Goal: Task Accomplishment & Management: Manage account settings

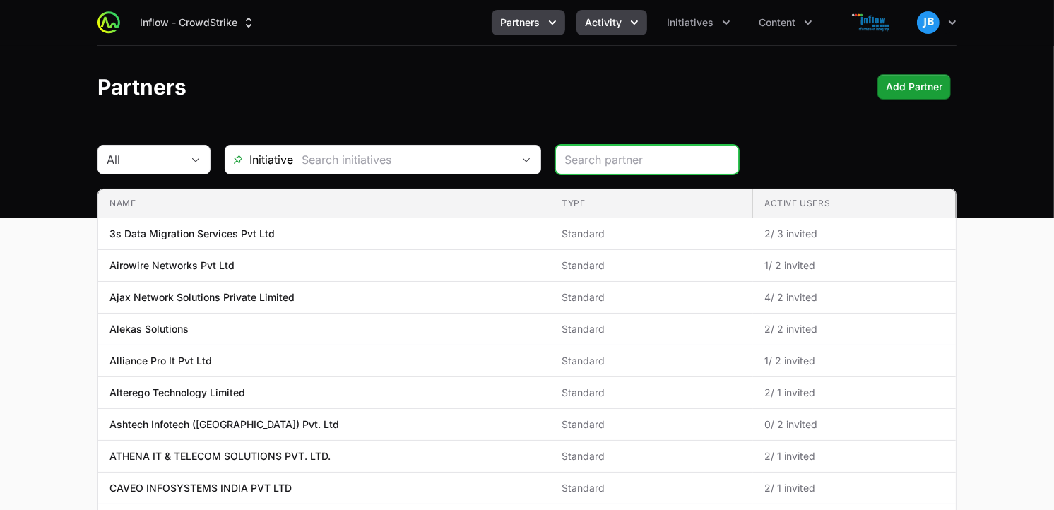
click at [635, 16] on icon "Activity menu" at bounding box center [634, 23] width 14 height 14
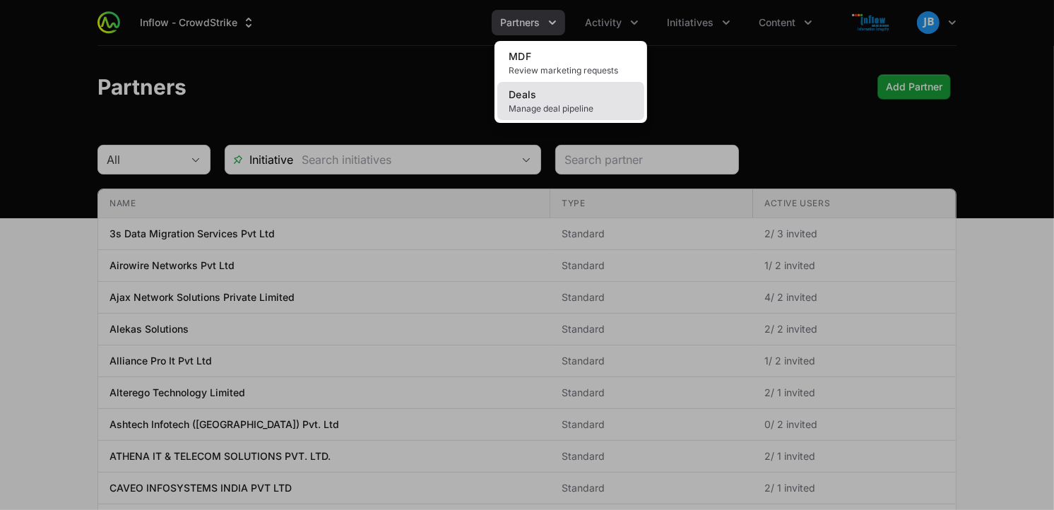
click at [613, 87] on link "Deals Manage deal pipeline" at bounding box center [570, 101] width 147 height 38
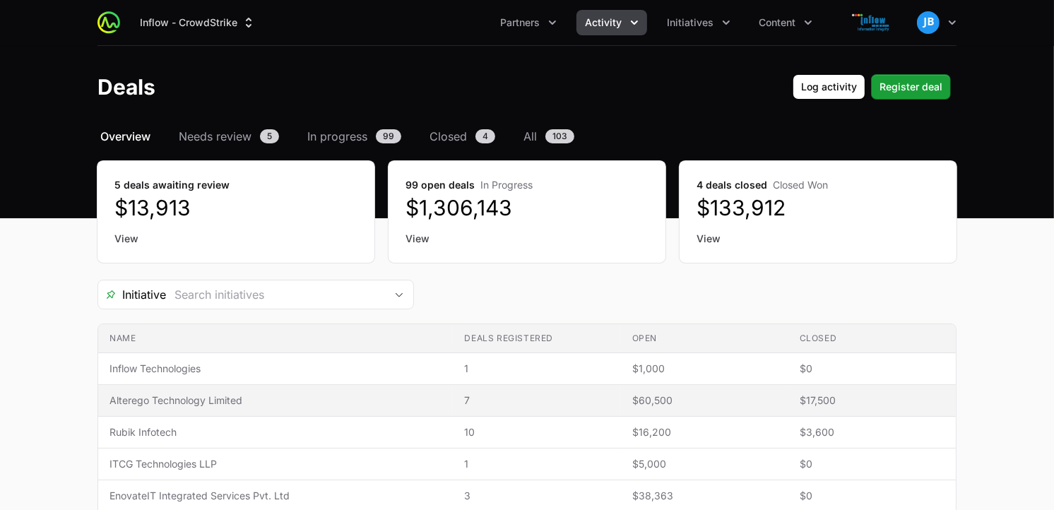
click at [228, 403] on span "Alterego Technology Limited" at bounding box center [276, 401] width 332 height 14
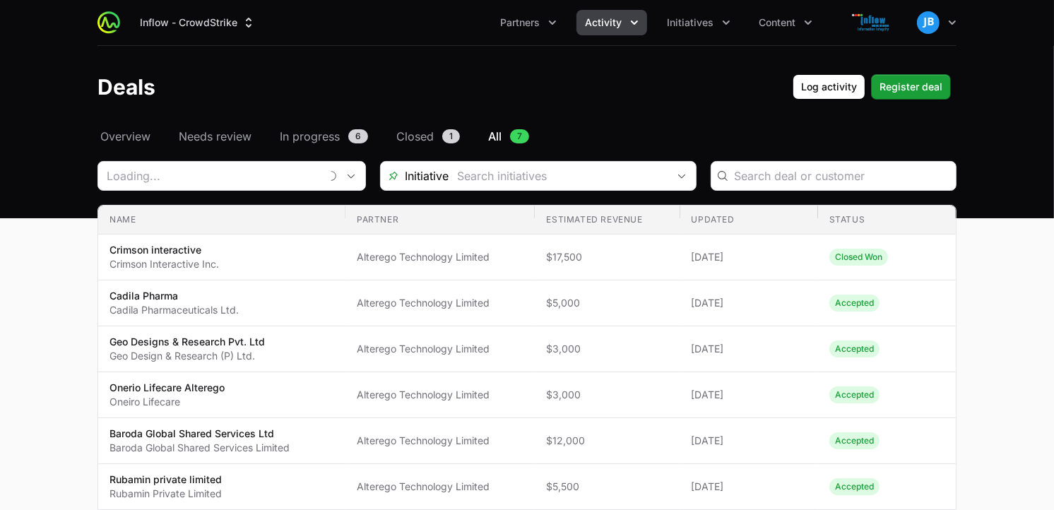
type input "Alterego Technology Limited"
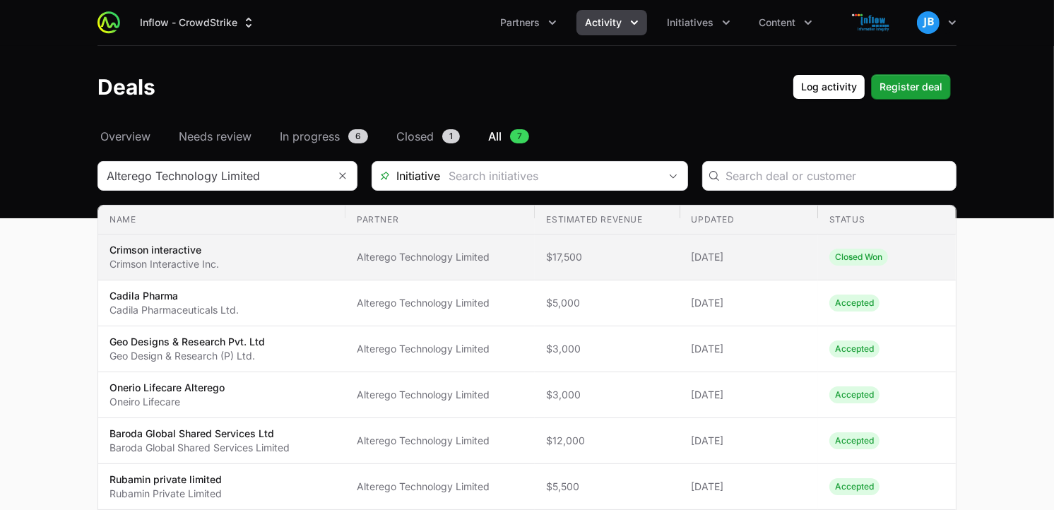
click at [256, 257] on span "Crimson interactive Crimson Interactive Inc." at bounding box center [222, 257] width 225 height 28
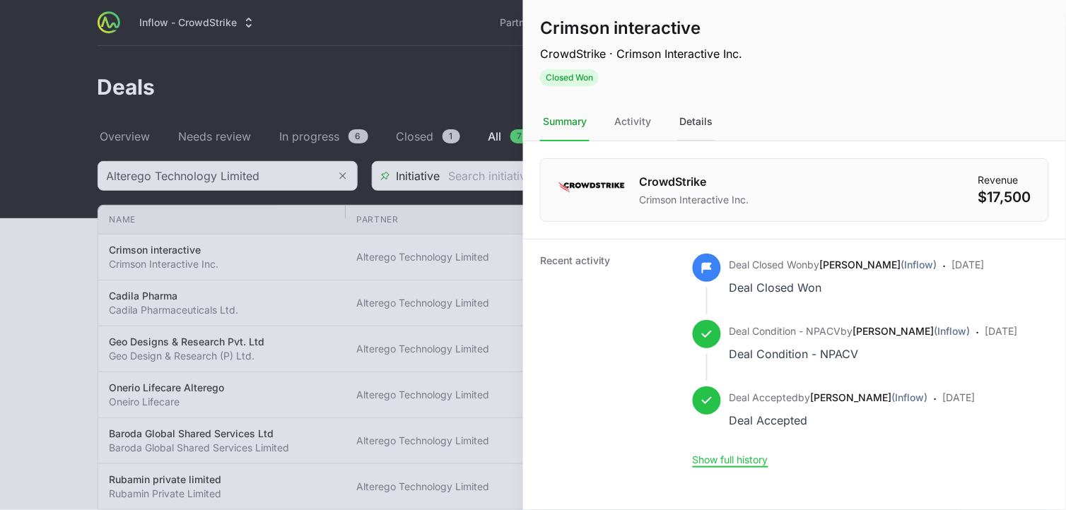
click at [704, 119] on div "Details" at bounding box center [696, 122] width 39 height 38
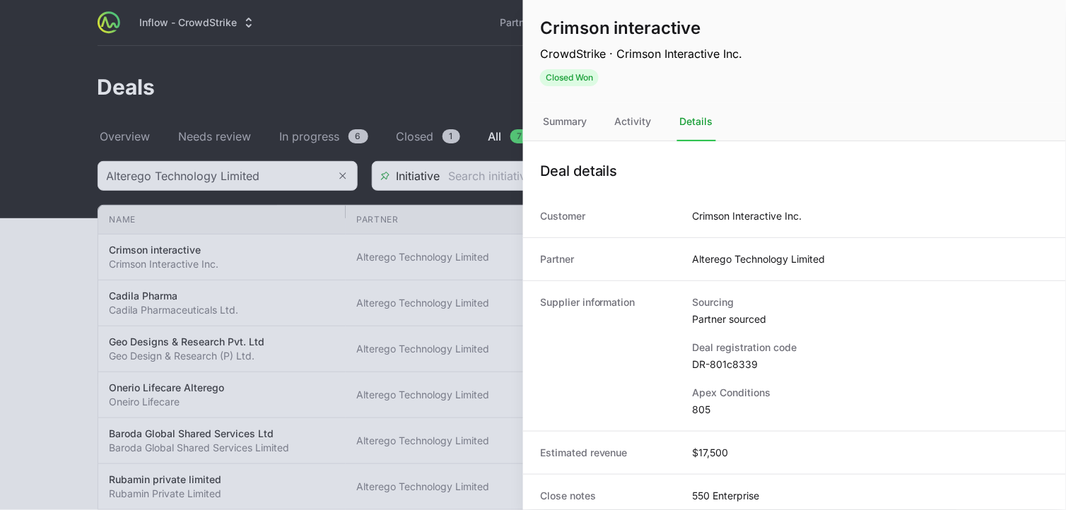
drag, startPoint x: 787, startPoint y: 16, endPoint x: 754, endPoint y: 24, distance: 34.3
click at [754, 24] on div "Crimson interactive CrowdStrike · Crimson Interactive Inc. Closed Won Actions" at bounding box center [794, 51] width 543 height 103
click at [295, 218] on div at bounding box center [533, 255] width 1066 height 510
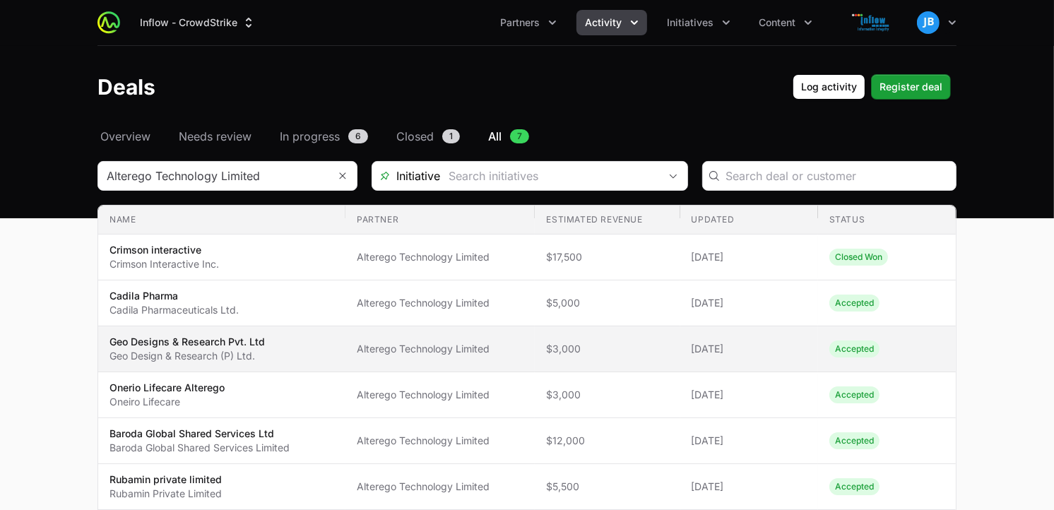
click at [281, 355] on span "Geo Designs & Research Pvt. Ltd Geo Design & Research (P) Ltd." at bounding box center [222, 349] width 225 height 28
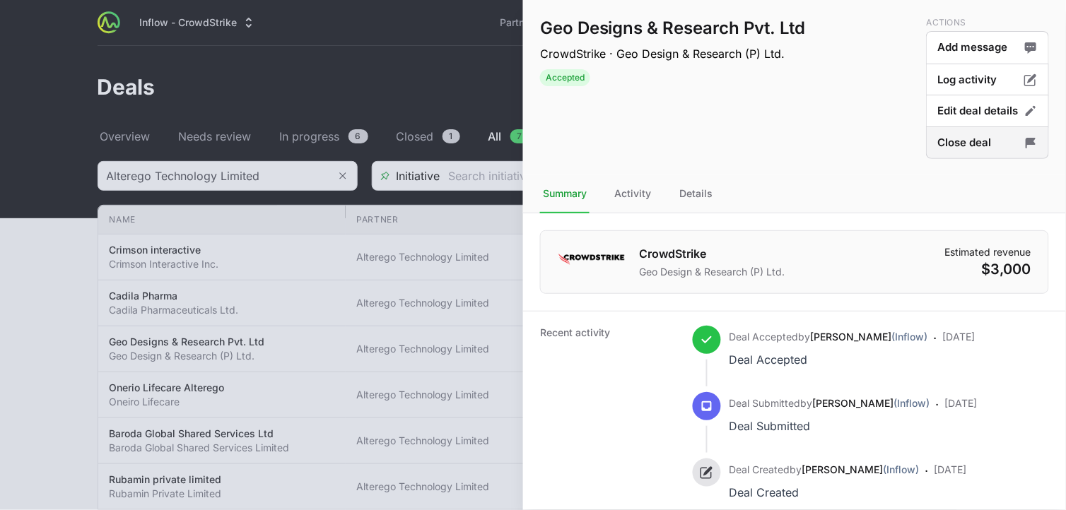
click at [959, 141] on button "Close deal" at bounding box center [987, 142] width 123 height 33
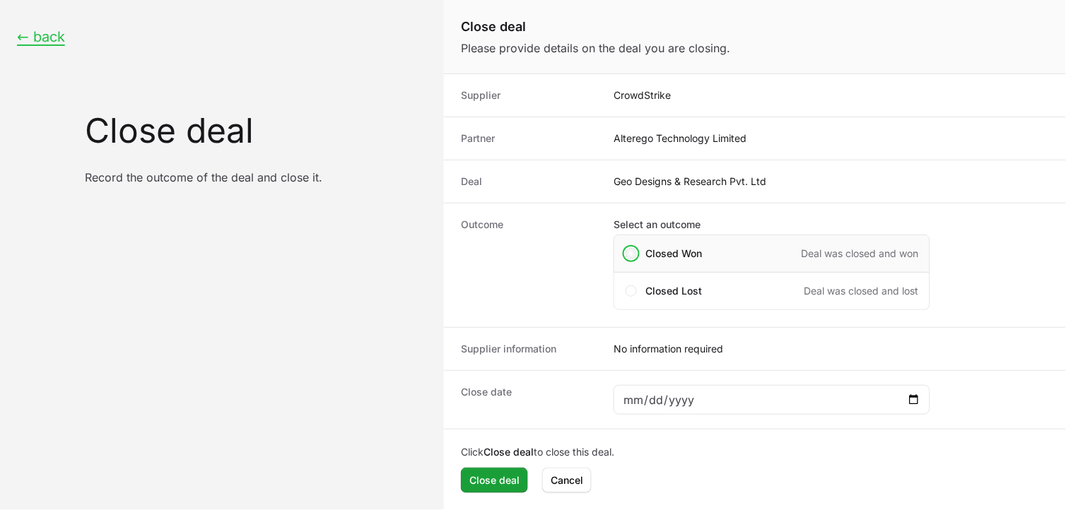
click at [632, 251] on span "Close deal form" at bounding box center [630, 253] width 11 height 11
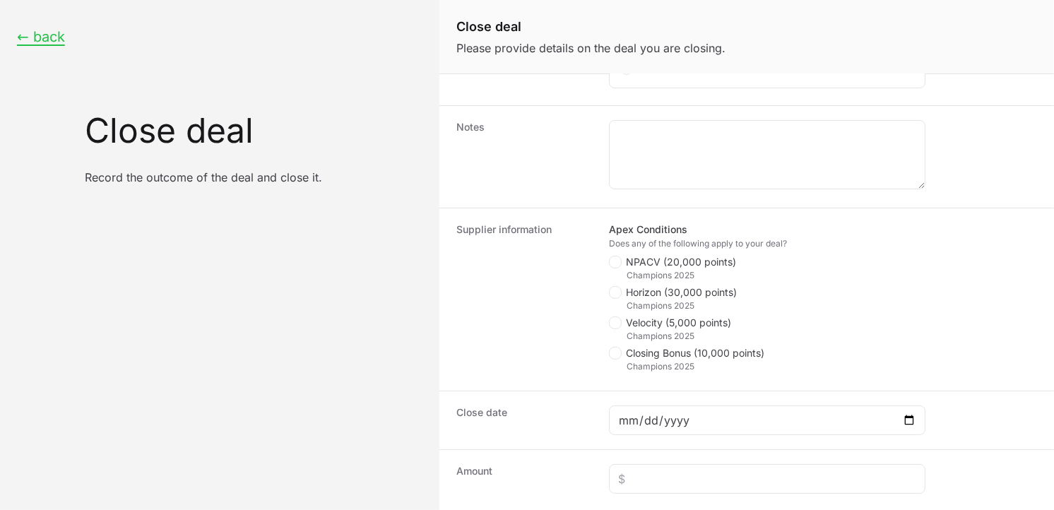
scroll to position [223, 0]
click at [617, 264] on icon "Close deal form" at bounding box center [615, 260] width 8 height 11
click at [611, 459] on input "NPACV (20,000 points)" at bounding box center [609, 478] width 1 height 1
checkbox input "true"
click at [619, 353] on span "Close deal form" at bounding box center [615, 352] width 13 height 13
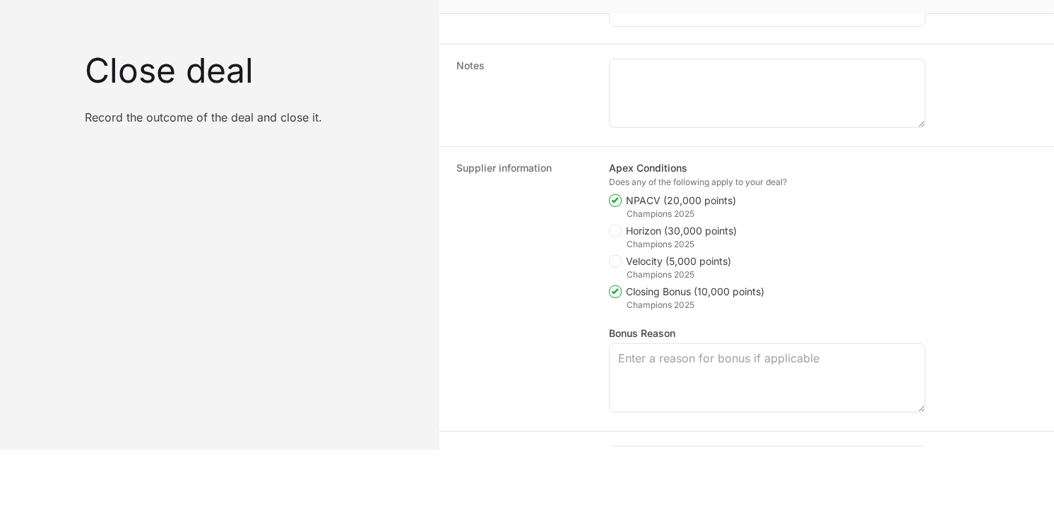
click at [618, 293] on icon "Close deal form" at bounding box center [615, 291] width 8 height 11
click at [611, 459] on input "Closing Bonus (10,000 points)" at bounding box center [609, 509] width 1 height 1
checkbox input "false"
click at [620, 264] on span "Close deal form" at bounding box center [615, 261] width 13 height 13
click at [611, 459] on input "Velocity (5,000 points)" at bounding box center [609, 478] width 1 height 1
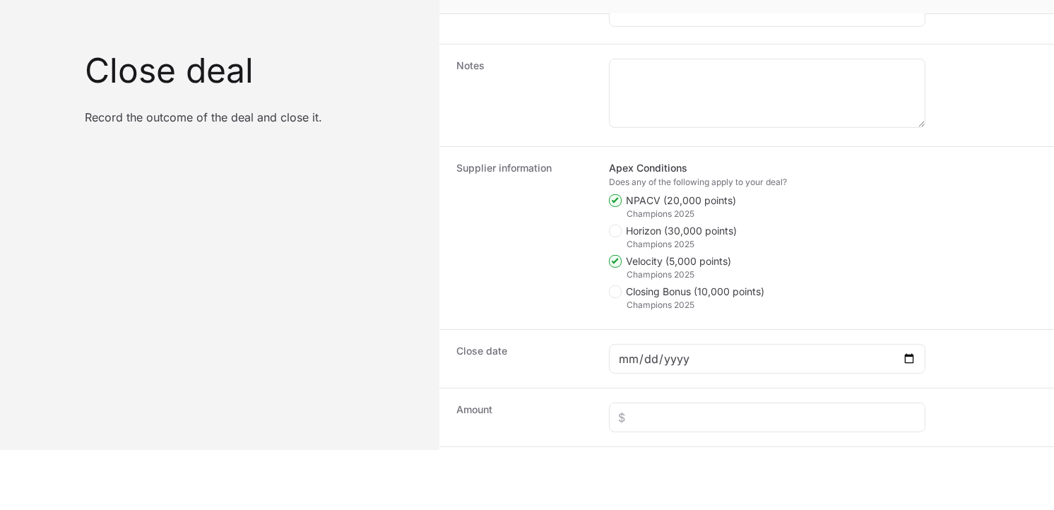
click at [620, 264] on span "Close deal form" at bounding box center [615, 261] width 13 height 13
click at [611, 459] on input "Velocity (5,000 points)" at bounding box center [609, 478] width 1 height 1
checkbox input "false"
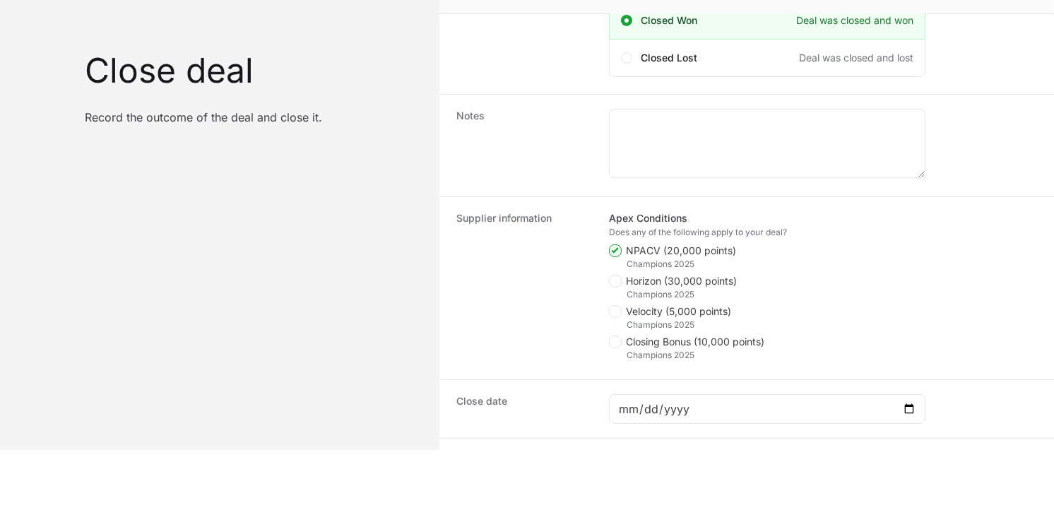
scroll to position [301, 0]
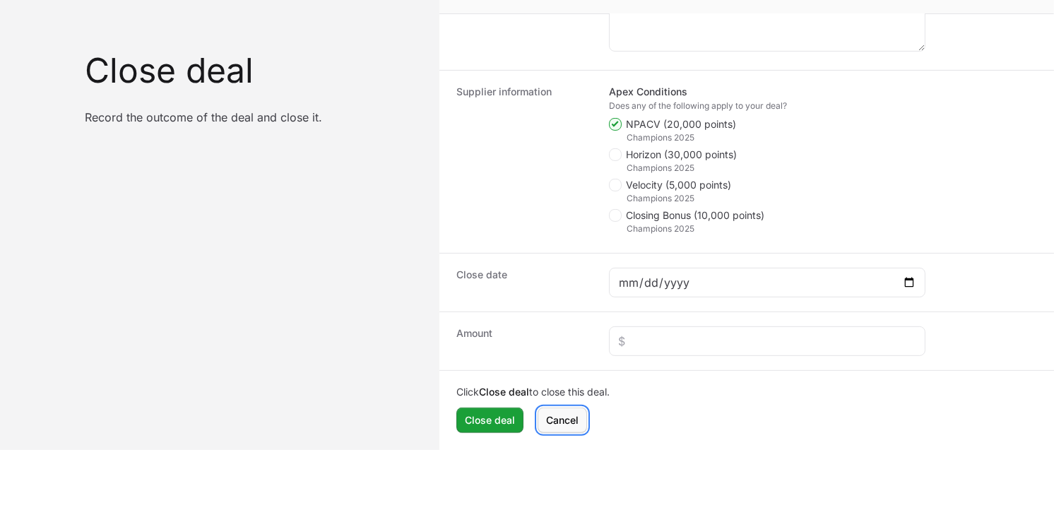
click at [574, 412] on span "Cancel" at bounding box center [562, 420] width 33 height 17
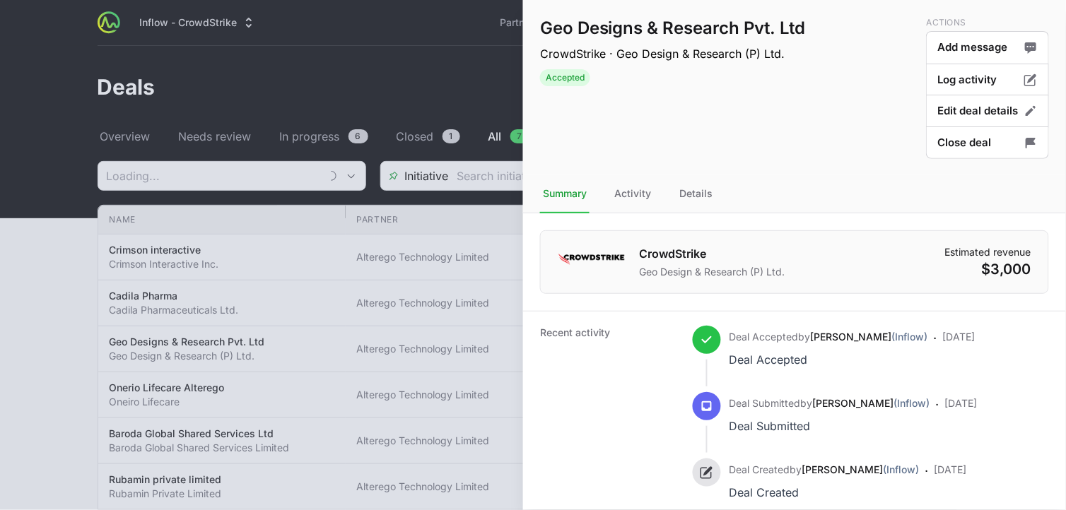
type input "Alterego Technology Limited"
click at [959, 95] on button "Log activity" at bounding box center [987, 111] width 123 height 33
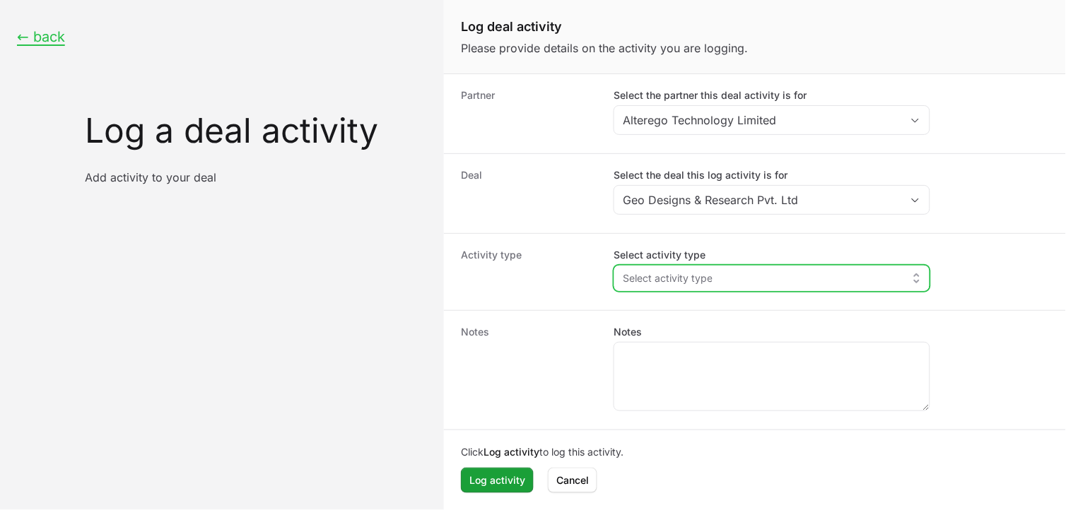
click at [736, 277] on button "Select activity type" at bounding box center [771, 278] width 315 height 25
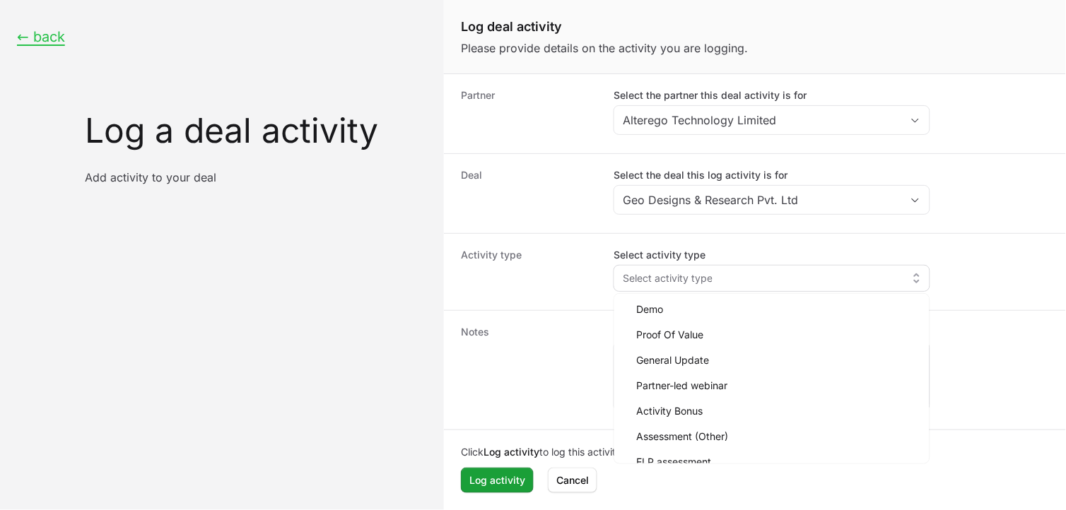
scroll to position [65, 0]
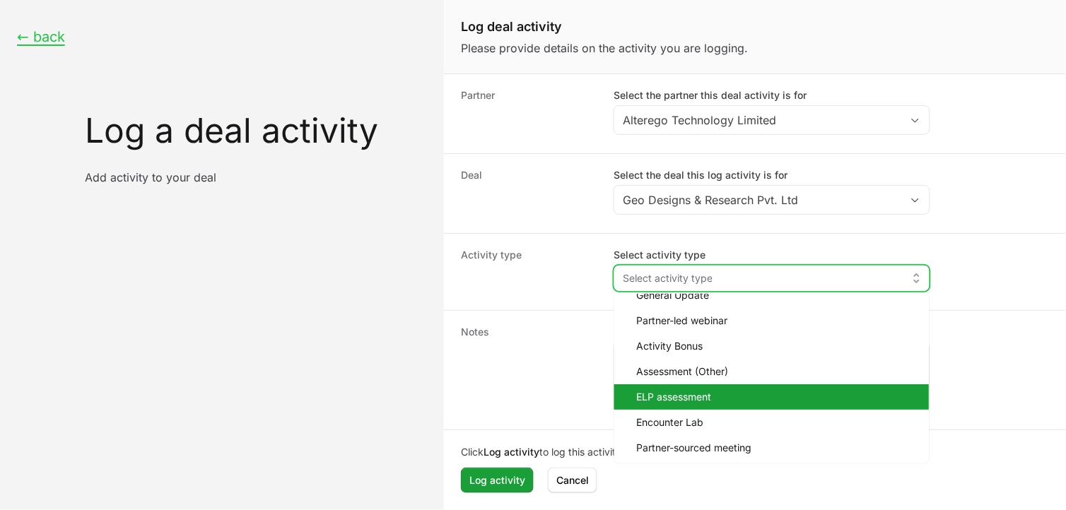
click at [787, 399] on span "ELP assessment" at bounding box center [777, 397] width 281 height 14
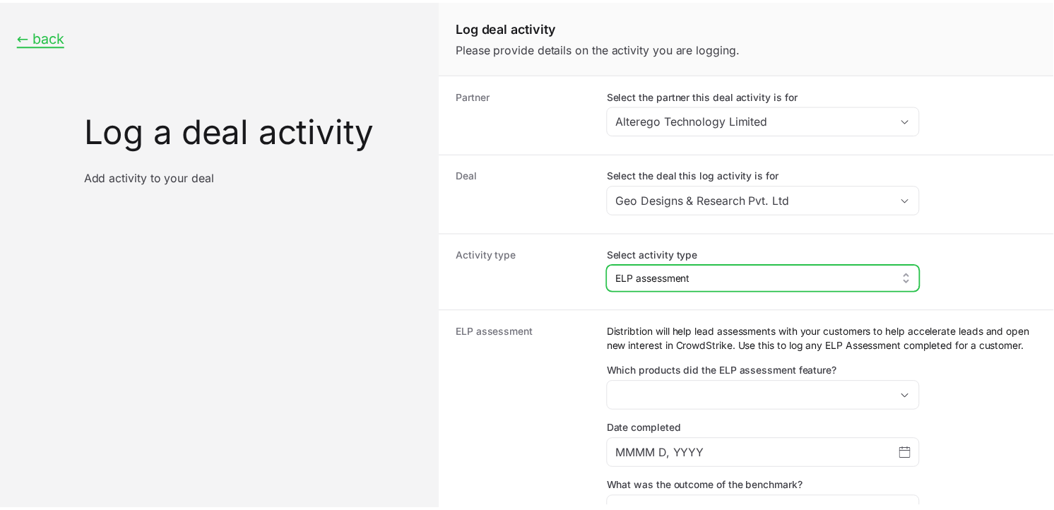
scroll to position [245, 0]
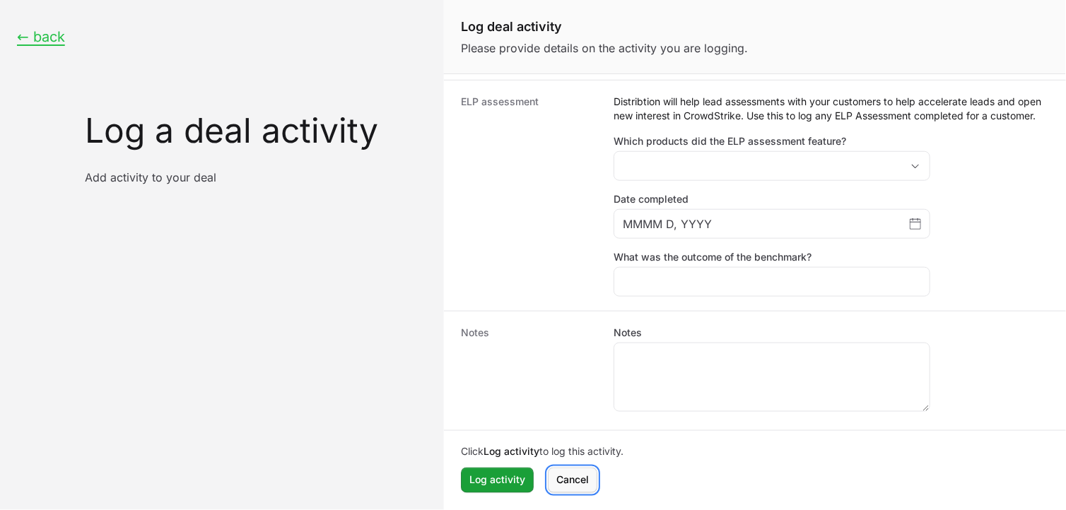
click at [582, 459] on span "Cancel" at bounding box center [572, 480] width 33 height 17
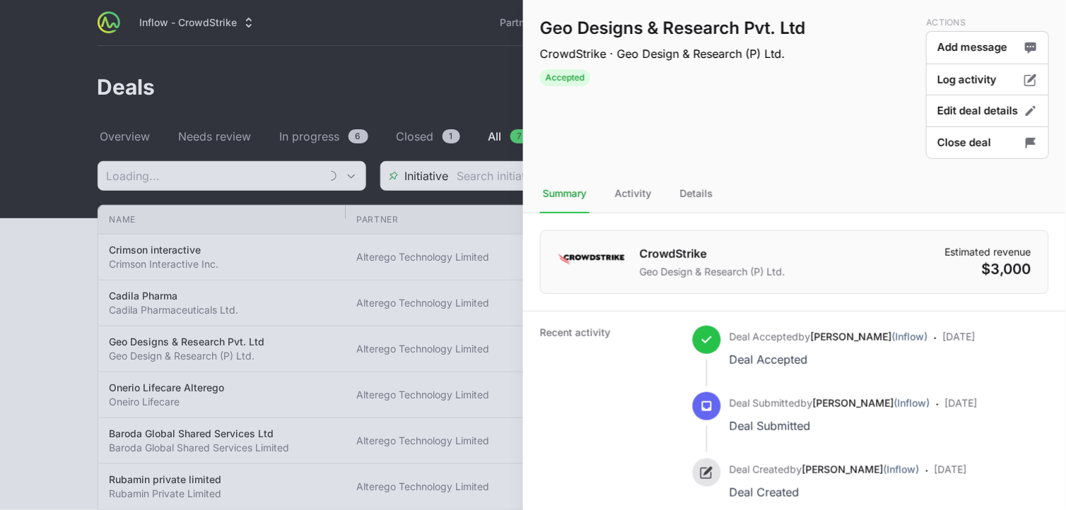
type input "Alterego Technology Limited"
click at [442, 54] on div at bounding box center [533, 255] width 1066 height 510
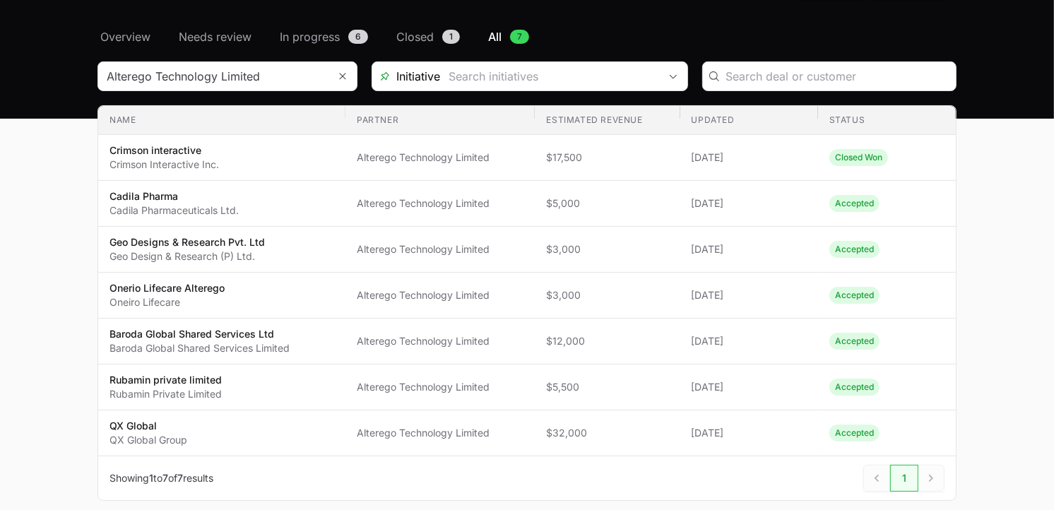
scroll to position [102, 0]
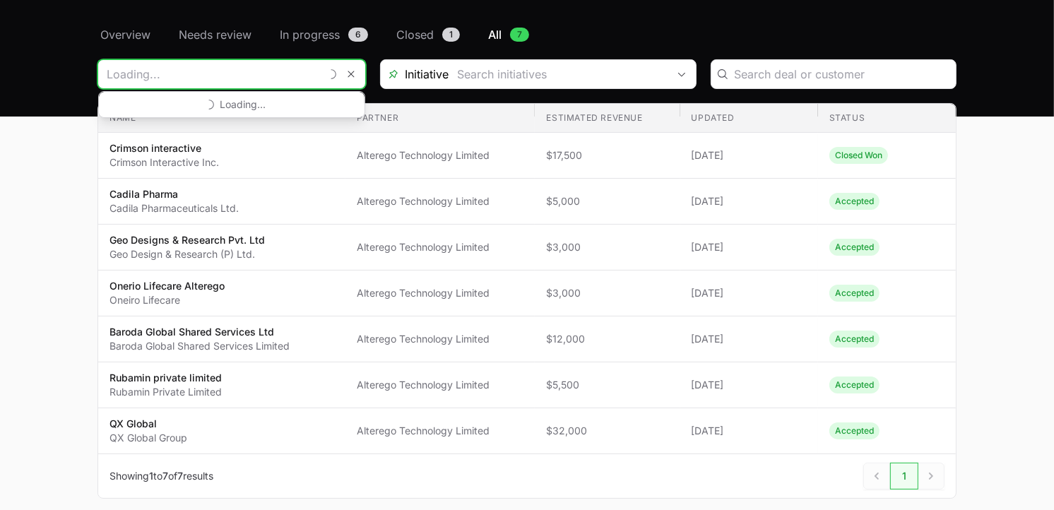
drag, startPoint x: 291, startPoint y: 78, endPoint x: 105, endPoint y: 71, distance: 186.7
click at [105, 71] on input "Deals Filters" at bounding box center [209, 74] width 222 height 28
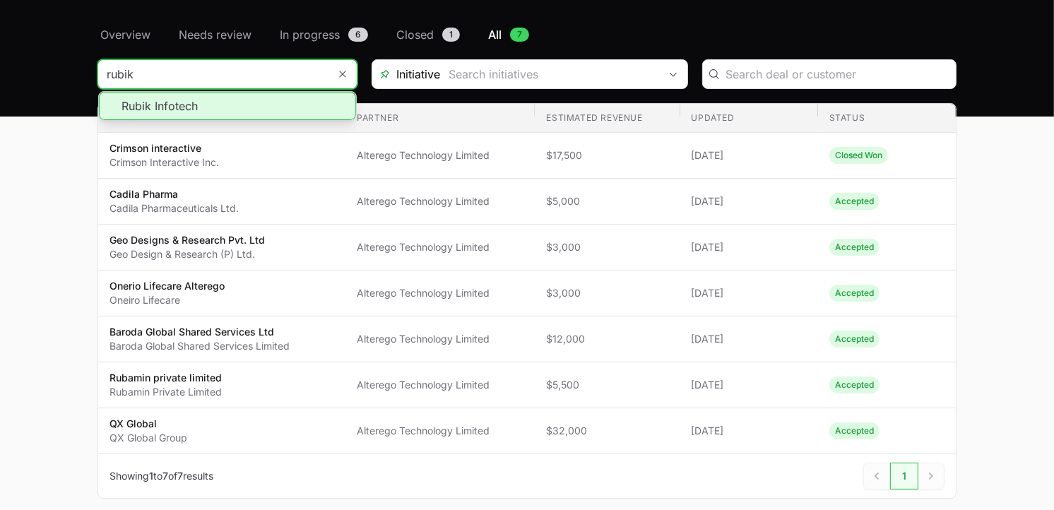
click at [167, 104] on li "Rubik Infotech" at bounding box center [227, 106] width 257 height 28
type input "Rubik Infotech"
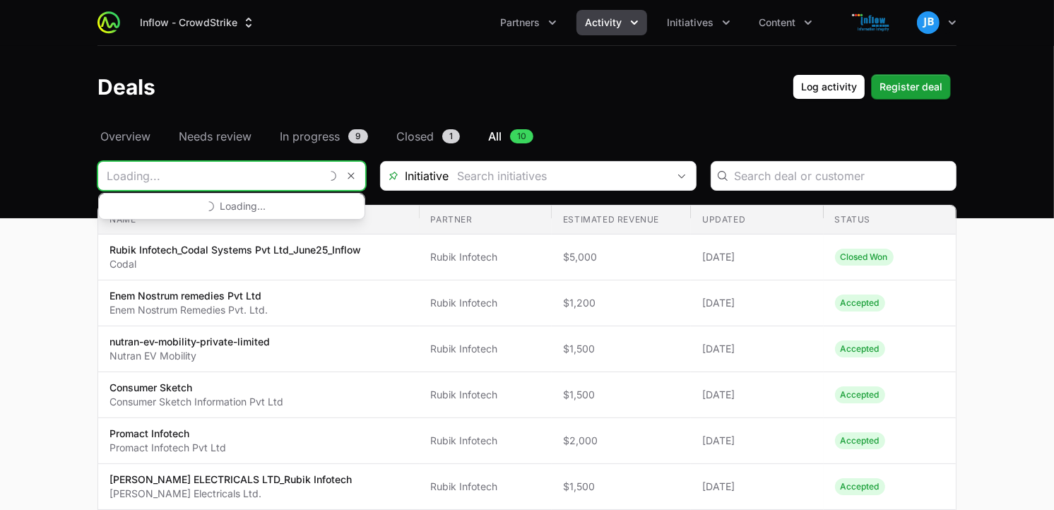
click at [262, 184] on input "Deals Filters" at bounding box center [209, 176] width 222 height 28
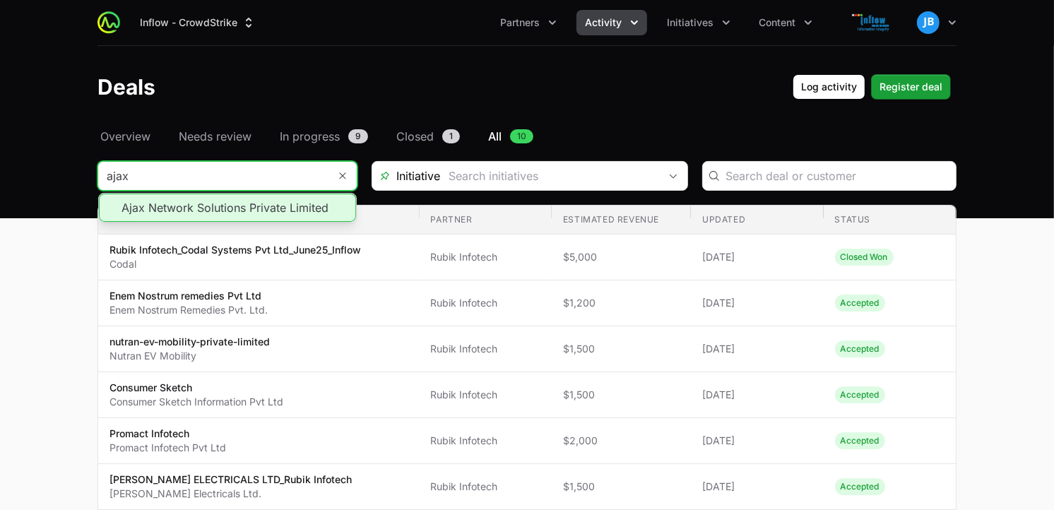
click at [218, 209] on li "Ajax Network Solutions Private Limited" at bounding box center [227, 208] width 257 height 28
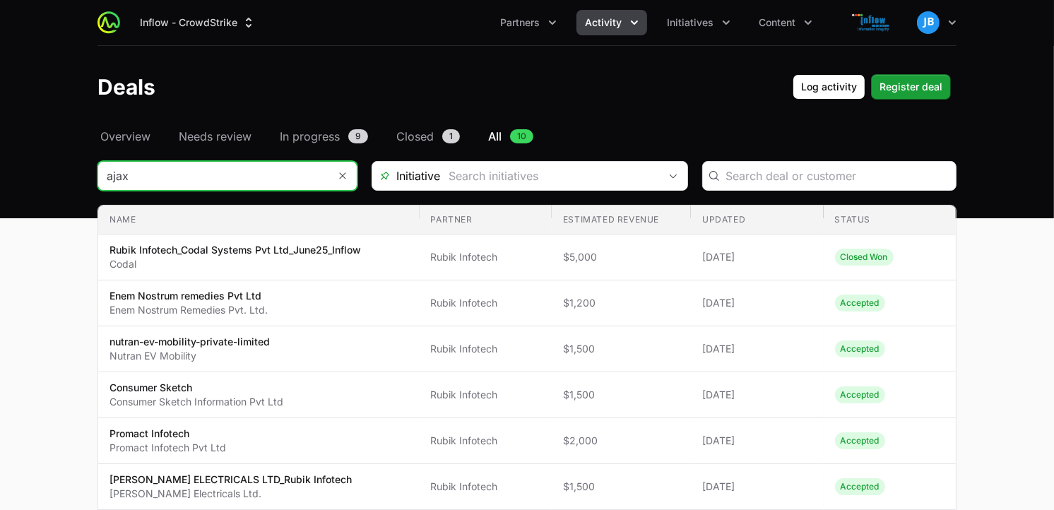
type input "Ajax Network Solutions Private Limited"
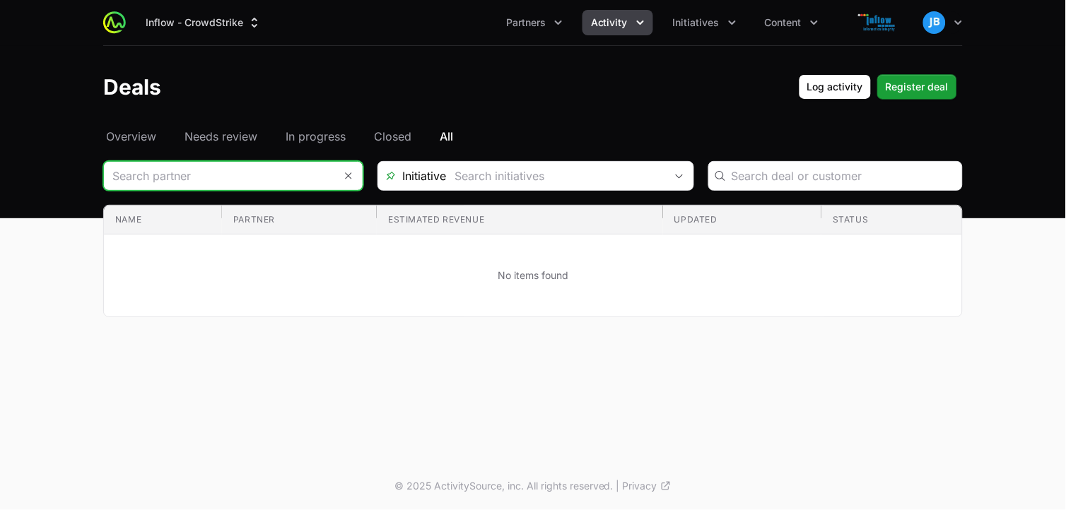
click at [320, 173] on input "Deals Filters" at bounding box center [219, 176] width 230 height 28
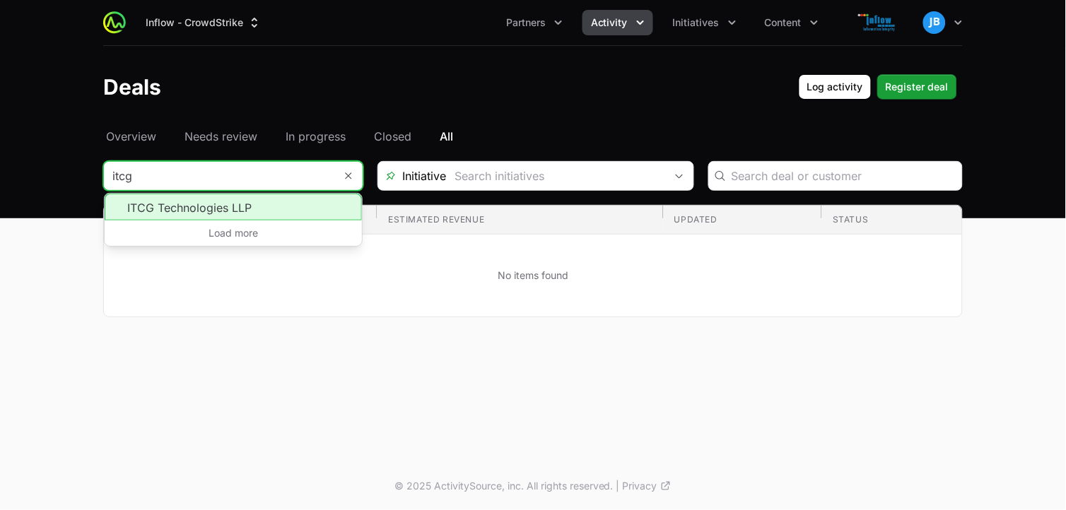
click at [172, 211] on li "ITCG Technologies LLP" at bounding box center [233, 207] width 257 height 27
type input "ITCG Technologies LLP"
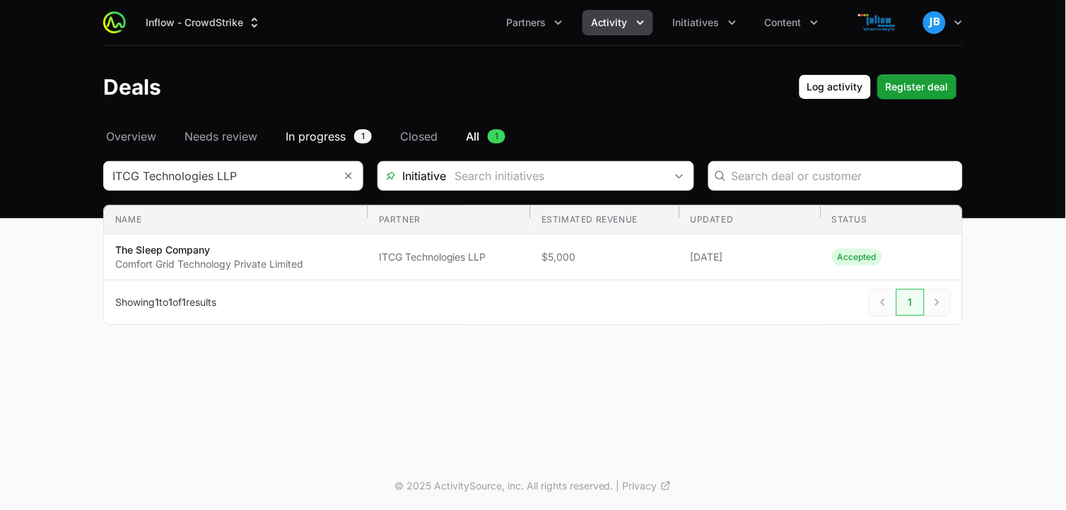
click at [317, 131] on span "In progress" at bounding box center [315, 136] width 60 height 17
type input "ITCG Technologies LLP"
click at [153, 135] on span "Overview" at bounding box center [131, 136] width 50 height 17
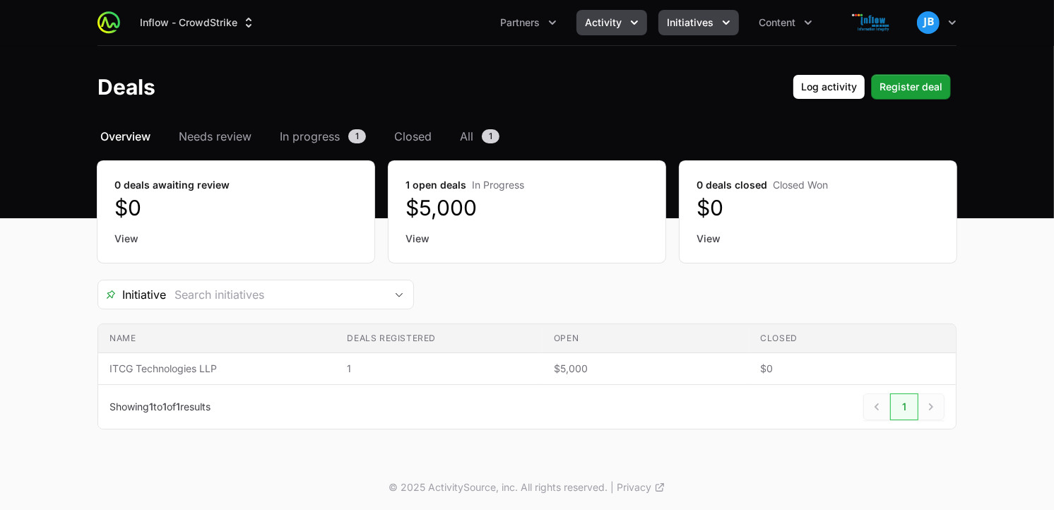
click at [731, 26] on icon "Initiatives menu" at bounding box center [726, 23] width 14 height 14
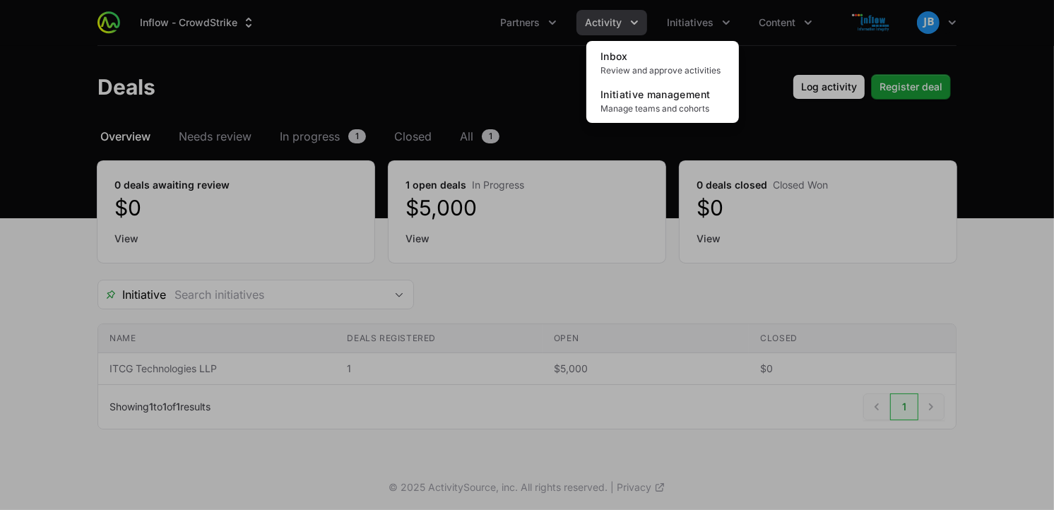
click at [618, 17] on div "Initiatives menu" at bounding box center [527, 255] width 1054 height 510
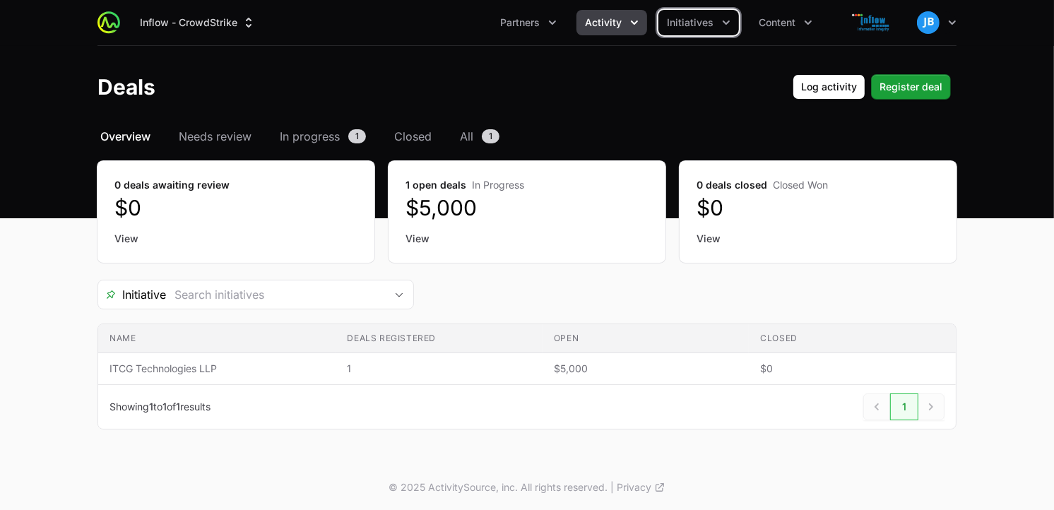
click at [604, 19] on span "Activity" at bounding box center [603, 23] width 37 height 14
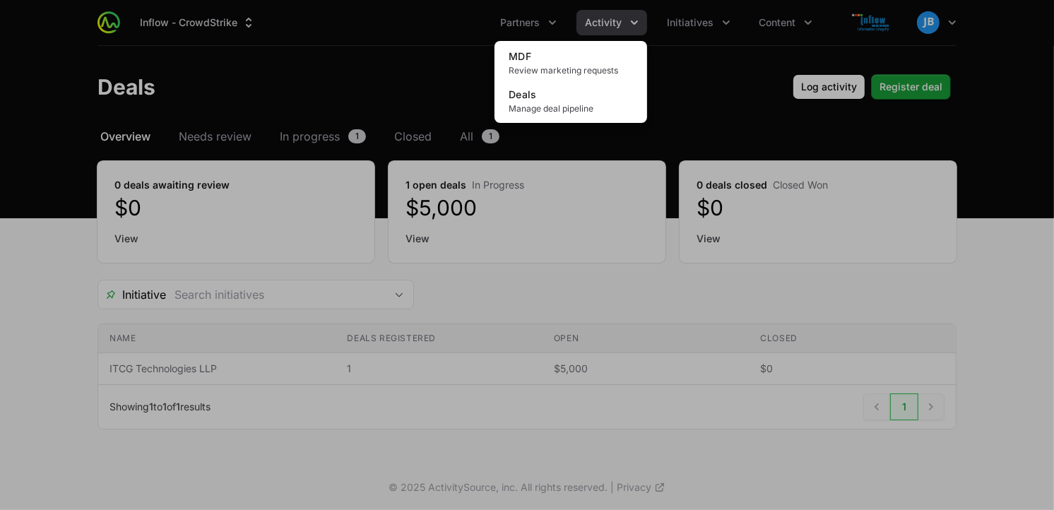
click at [721, 25] on div "Activity menu" at bounding box center [527, 255] width 1054 height 510
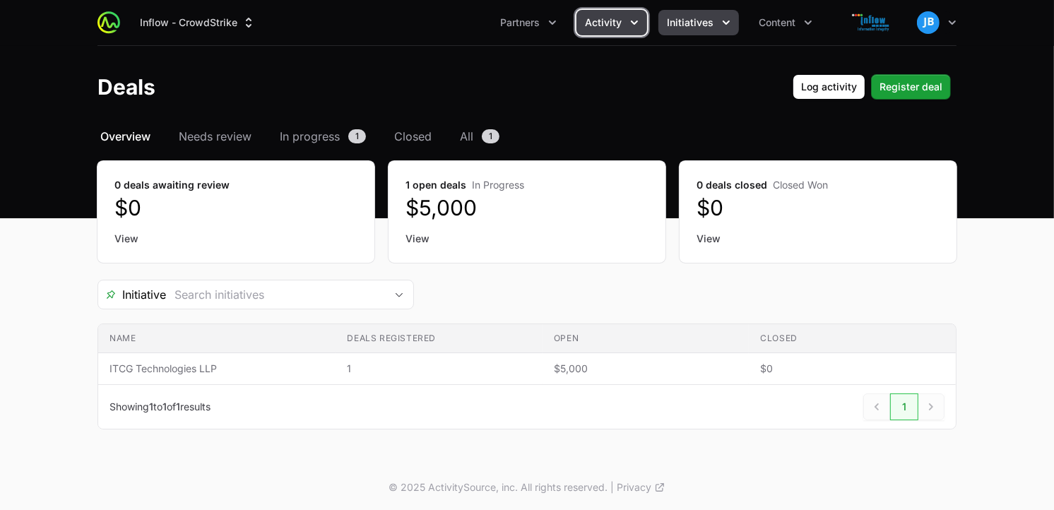
click at [712, 24] on span "Initiatives" at bounding box center [690, 23] width 47 height 14
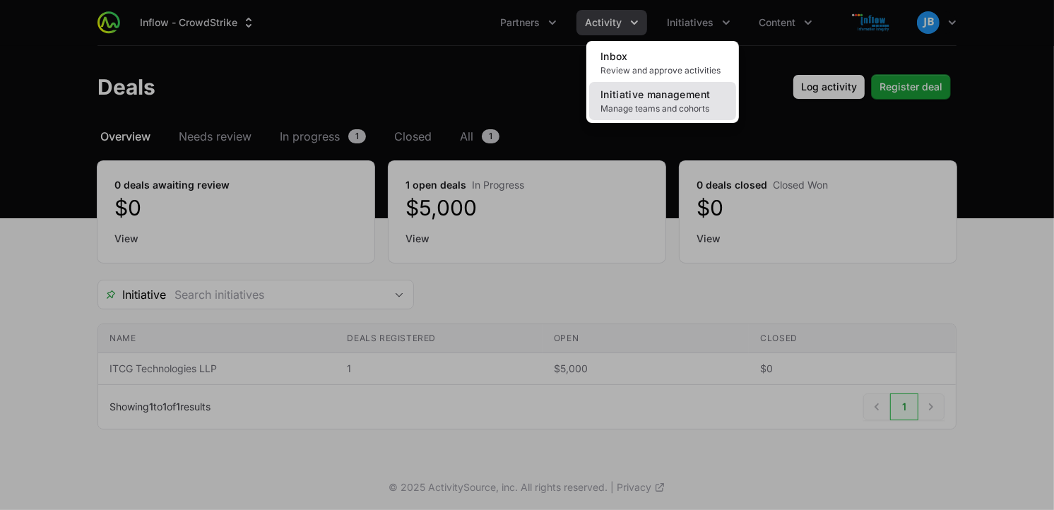
click at [692, 93] on span "Initiative management" at bounding box center [656, 94] width 110 height 12
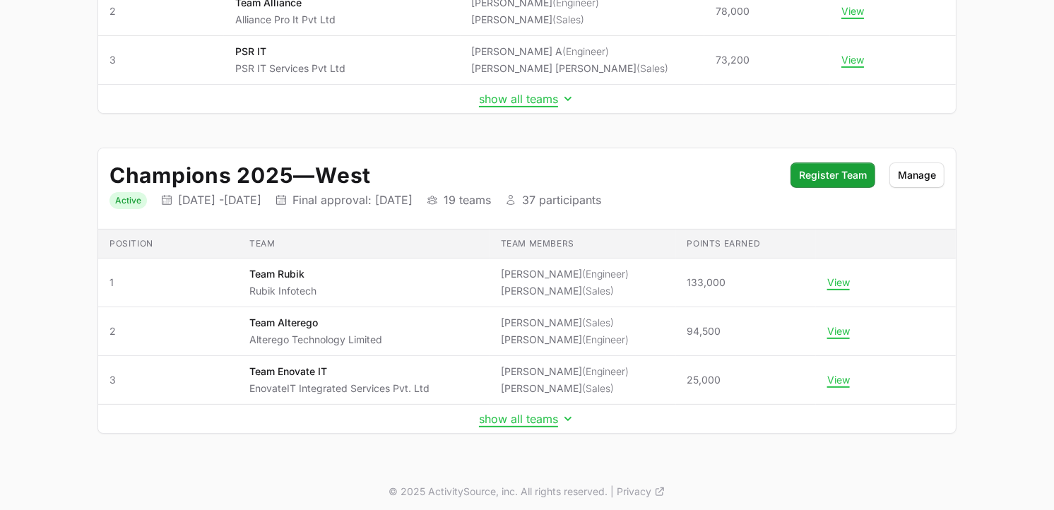
scroll to position [341, 0]
